Goal: Task Accomplishment & Management: Manage account settings

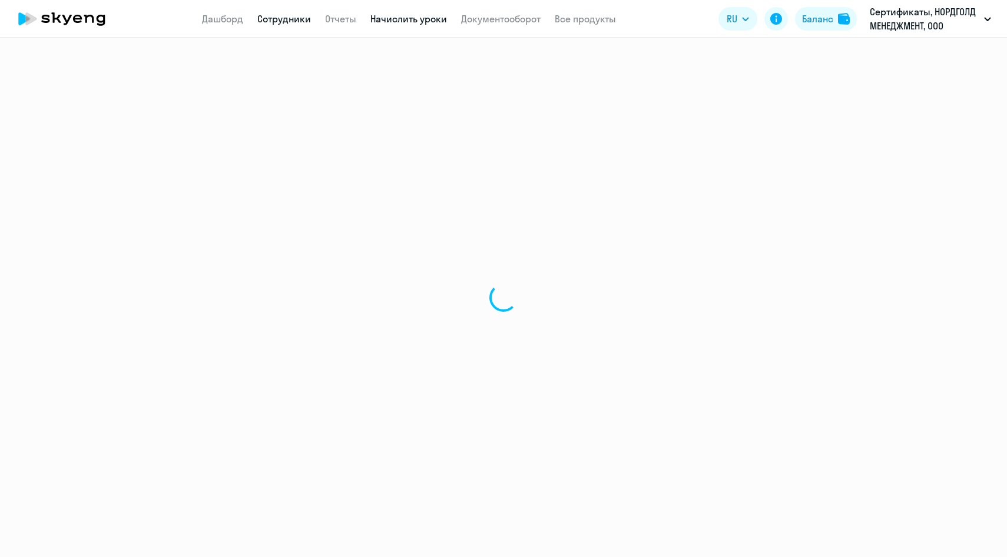
click at [398, 19] on link "Начислить уроки" at bounding box center [408, 19] width 77 height 12
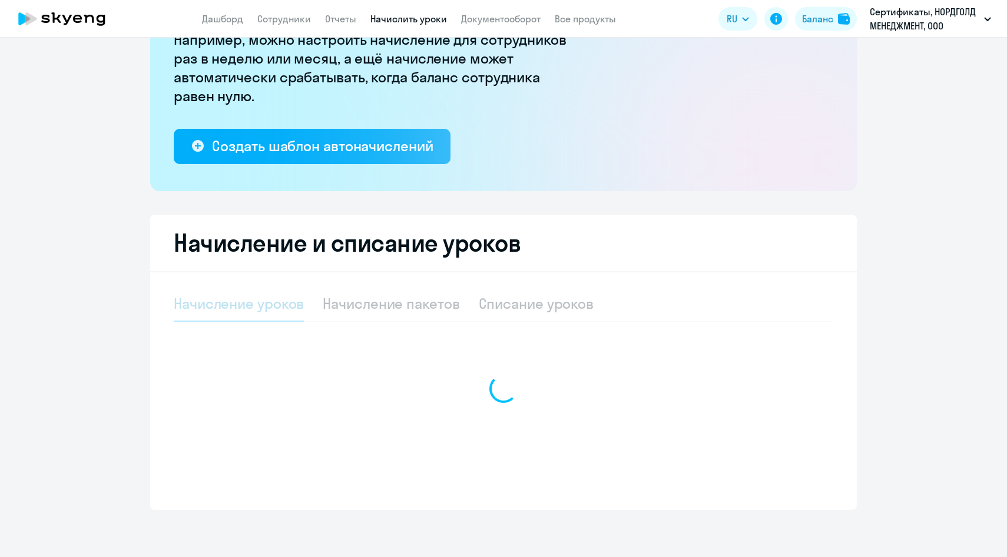
select select "10"
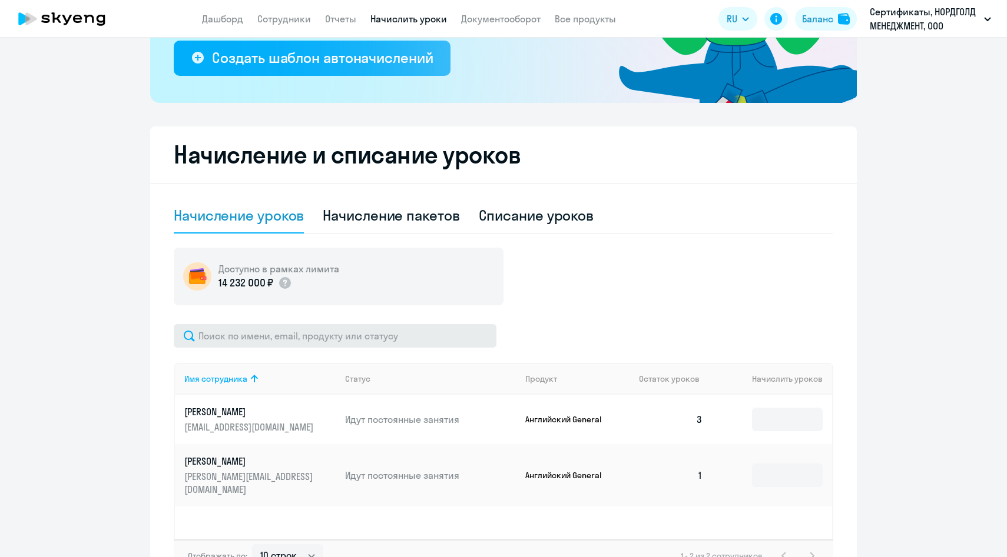
scroll to position [236, 0]
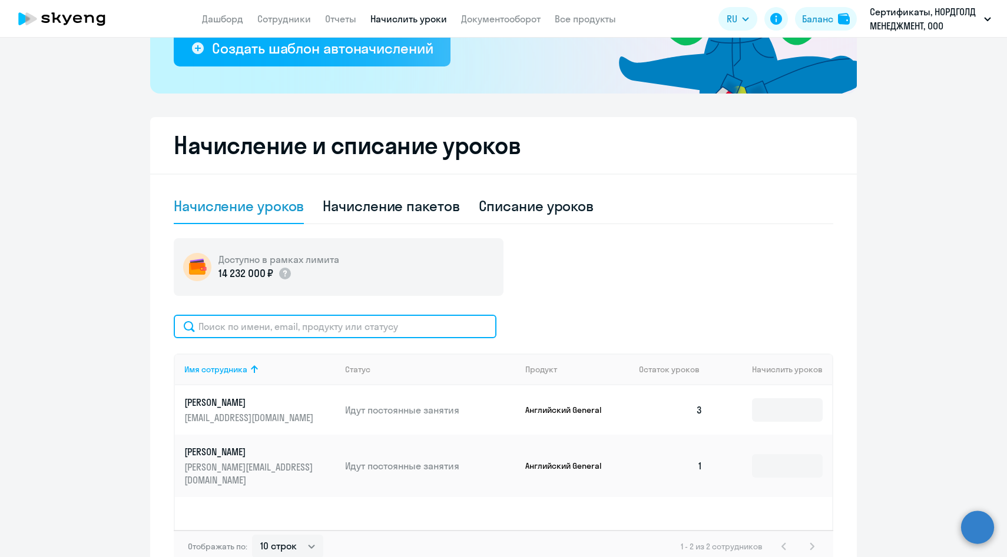
click at [324, 335] on input "text" at bounding box center [335, 327] width 323 height 24
paste input "[PERSON_NAME]"
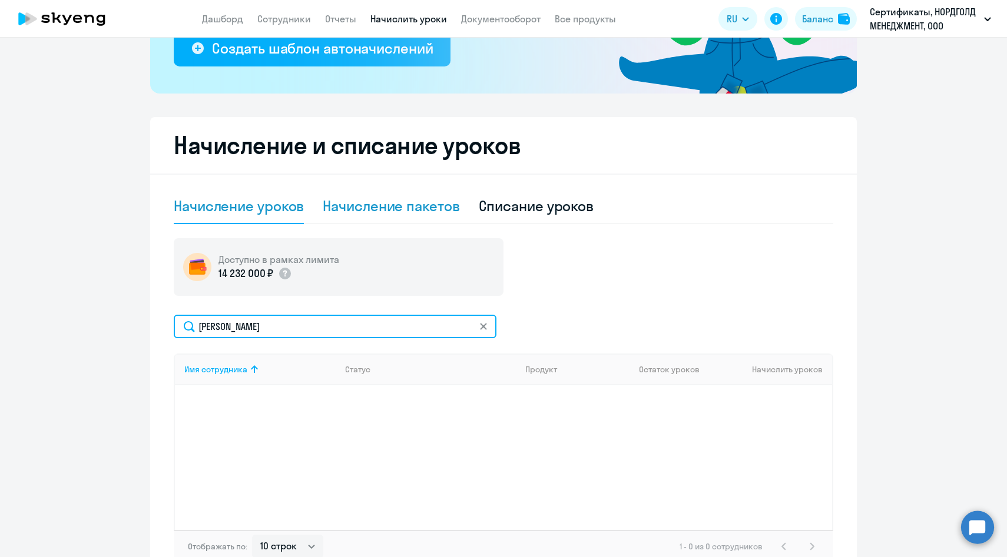
type input "[PERSON_NAME]"
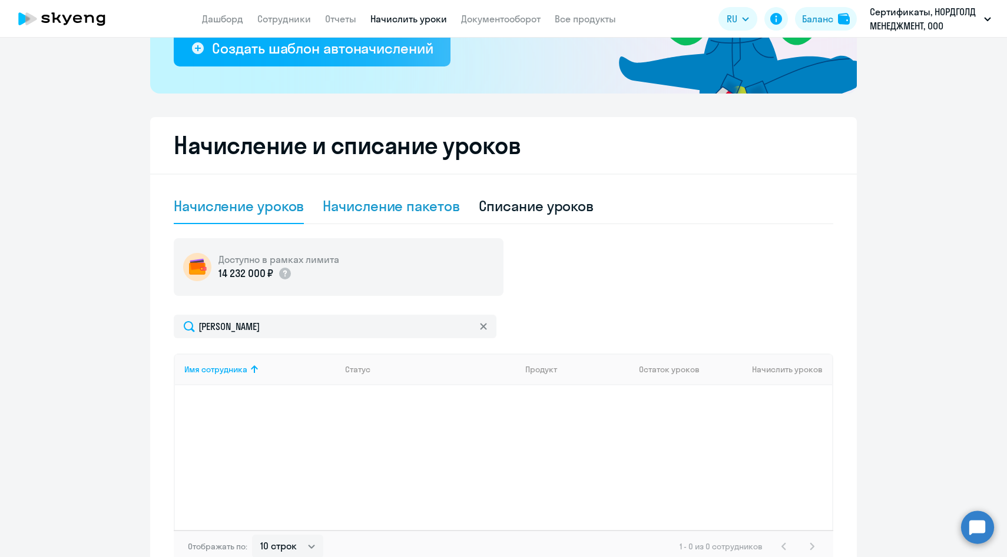
click at [407, 209] on div "Начисление пакетов" at bounding box center [391, 206] width 137 height 19
select select "10"
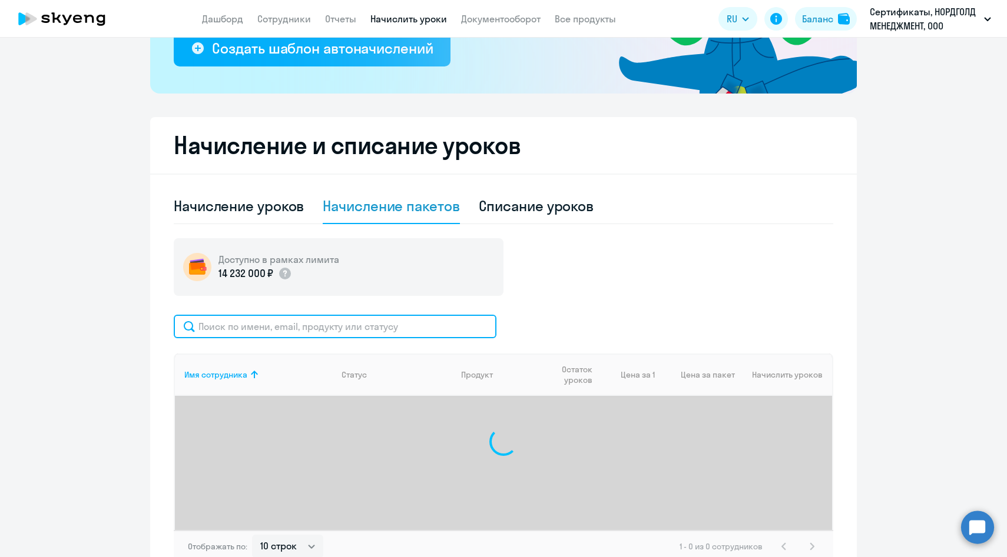
click at [337, 326] on input "text" at bounding box center [335, 327] width 323 height 24
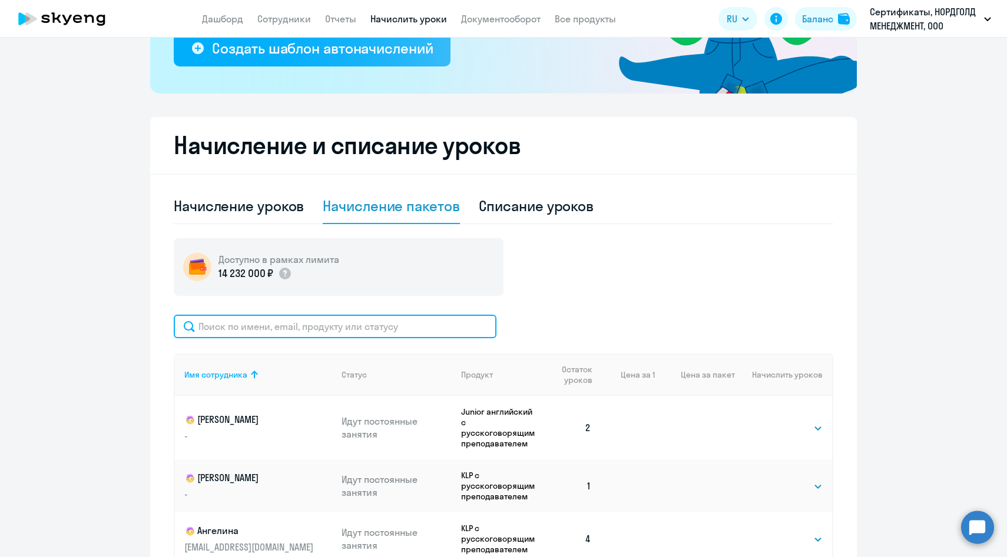
paste input "[PERSON_NAME]"
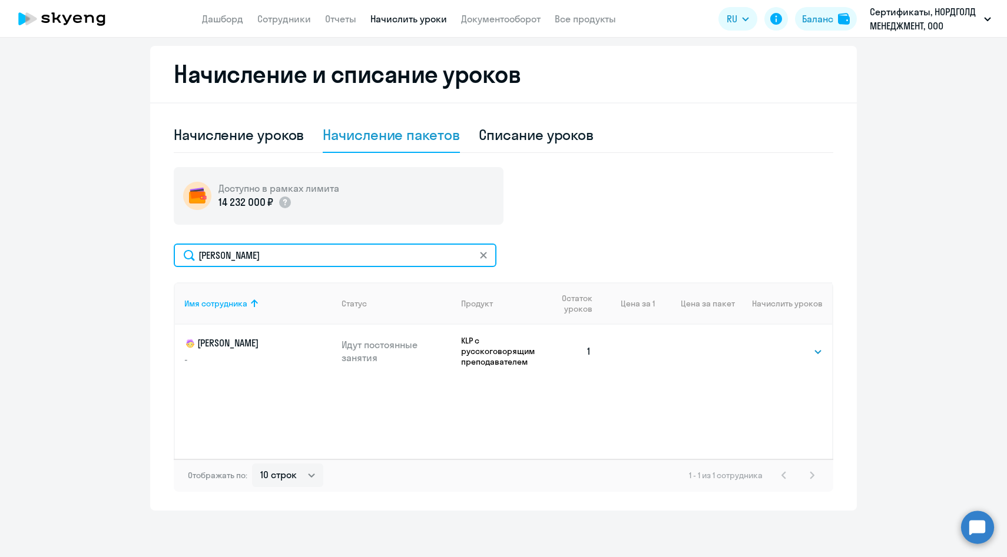
scroll to position [308, 0]
type input "[PERSON_NAME]"
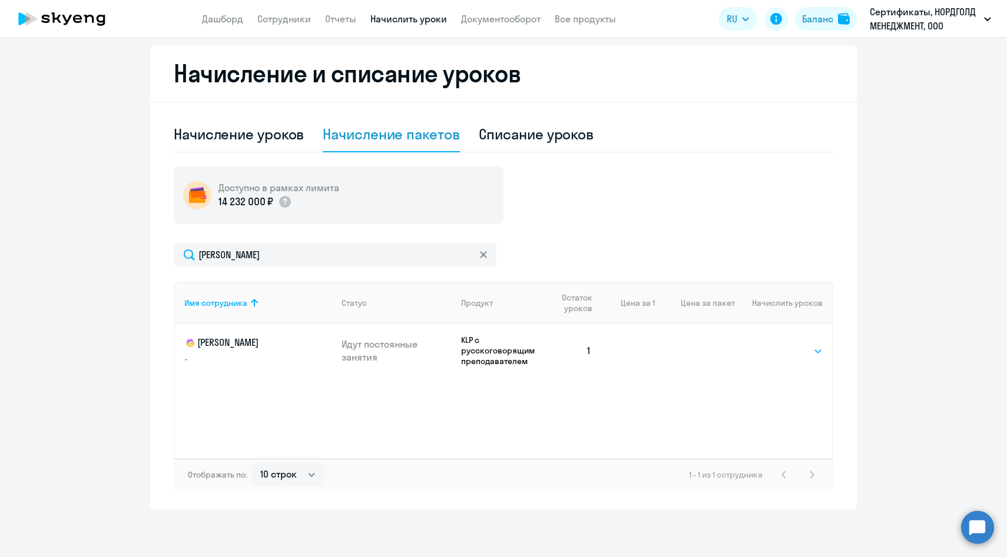
click at [775, 358] on select "Выбрать 8 16 32 64 128" at bounding box center [798, 351] width 48 height 14
select select "8"
click at [774, 344] on select "Выбрать 8 16 32 64 128" at bounding box center [798, 351] width 48 height 14
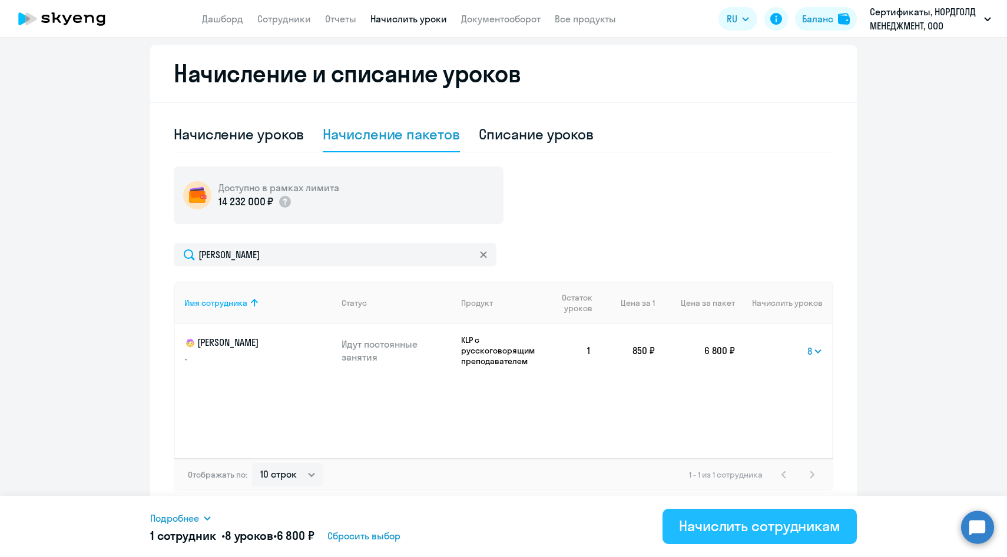
click at [718, 527] on div "Начислить сотрудникам" at bounding box center [759, 526] width 161 height 19
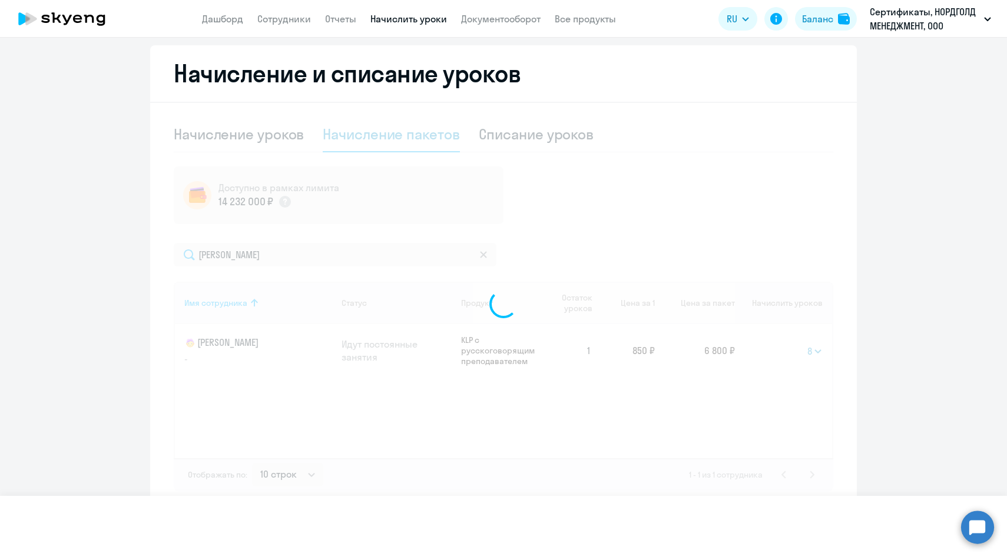
select select
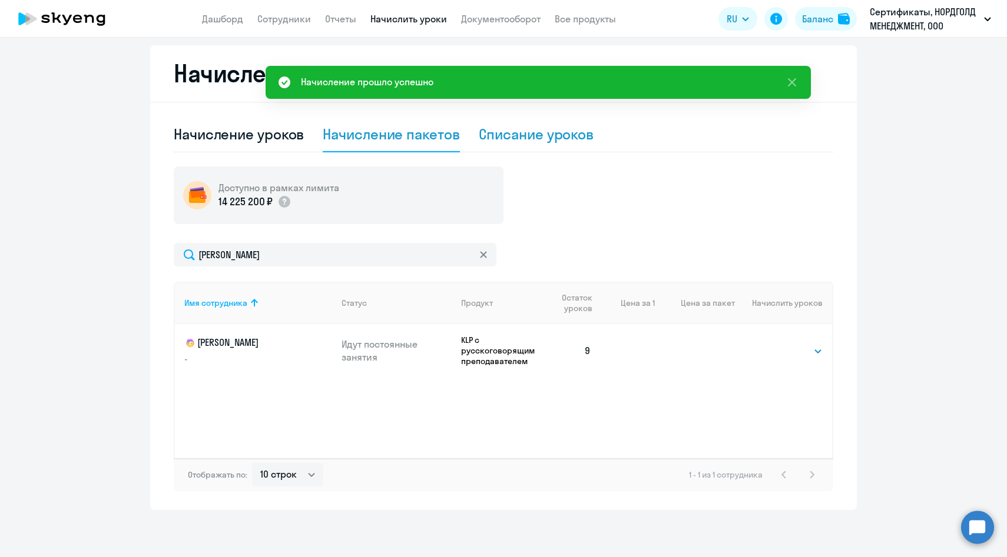
click at [539, 133] on div "Списание уроков" at bounding box center [536, 134] width 115 height 19
select select "10"
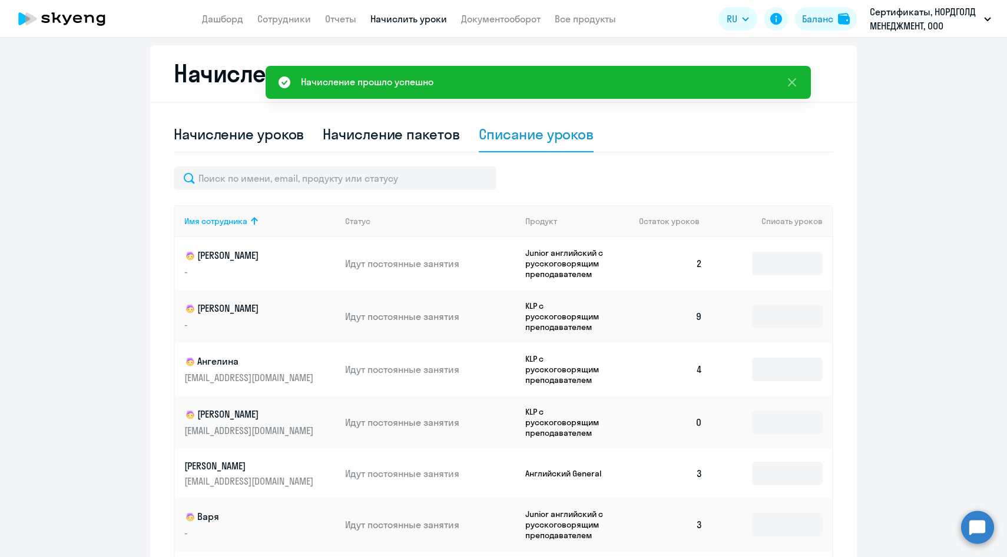
click at [396, 257] on p "Идут постоянные занятия" at bounding box center [430, 263] width 171 height 13
click at [376, 186] on input "text" at bounding box center [335, 179] width 323 height 24
paste input "[PERSON_NAME]"
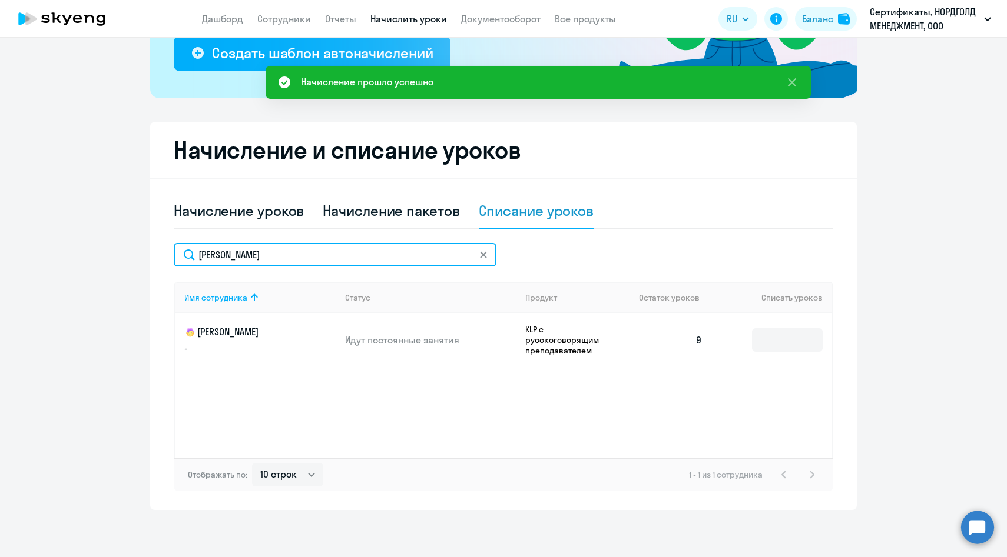
scroll to position [231, 0]
type input "[PERSON_NAME]"
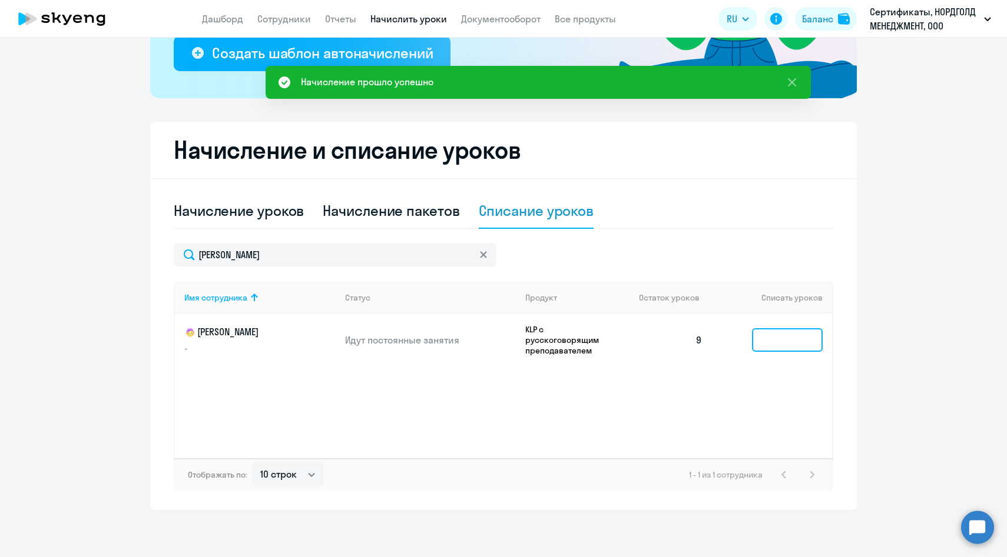
click at [781, 341] on input at bounding box center [787, 340] width 71 height 24
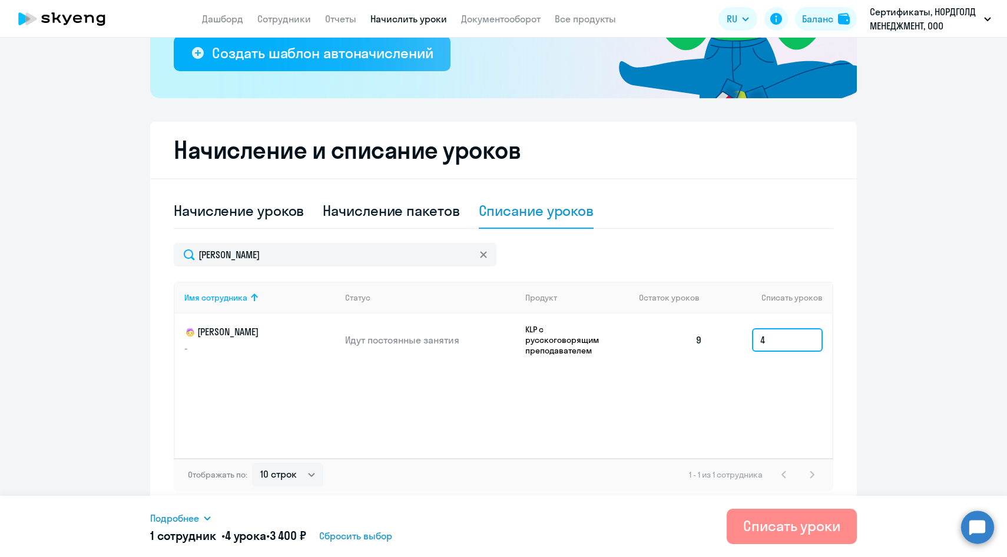
type input "4"
click at [746, 527] on div "Списать уроки" at bounding box center [791, 526] width 97 height 19
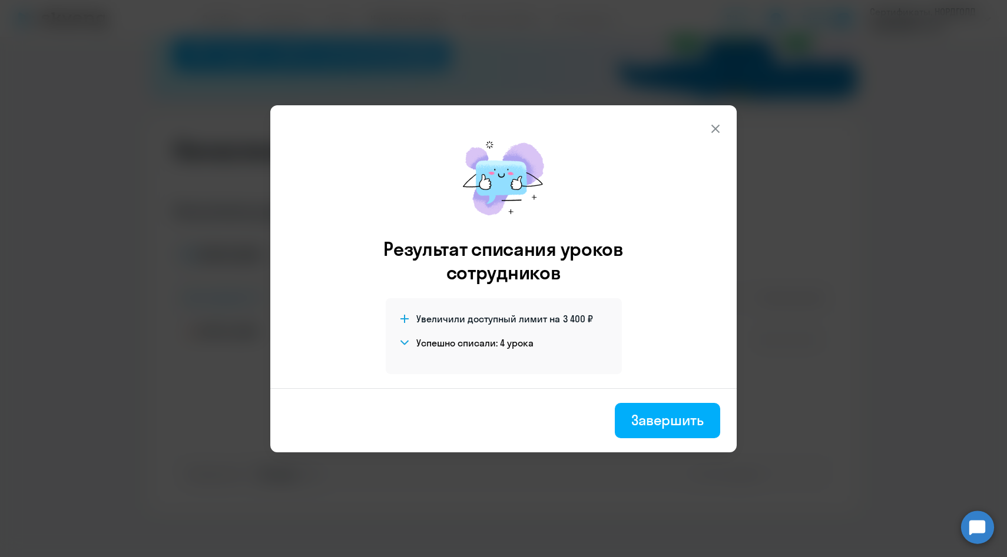
click at [718, 131] on icon at bounding box center [715, 129] width 14 height 14
